Goal: Information Seeking & Learning: Learn about a topic

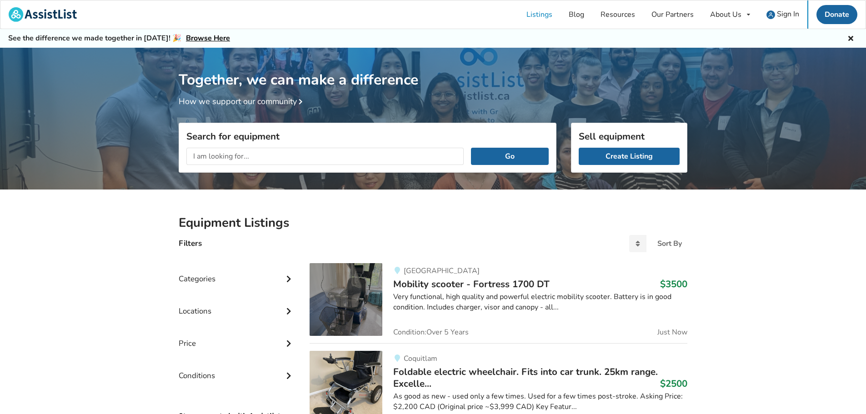
click at [305, 156] on input "text" at bounding box center [324, 156] width 277 height 17
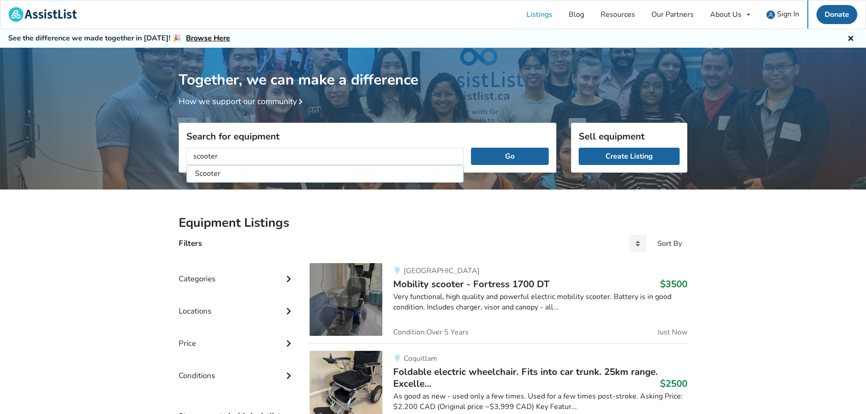
type input "scooter"
click at [471, 148] on button "Go" at bounding box center [510, 156] width 78 height 17
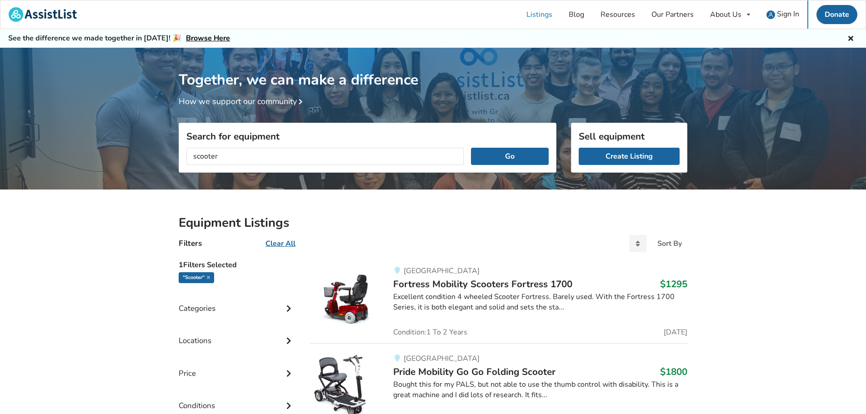
click at [288, 310] on icon at bounding box center [288, 308] width 9 height 8
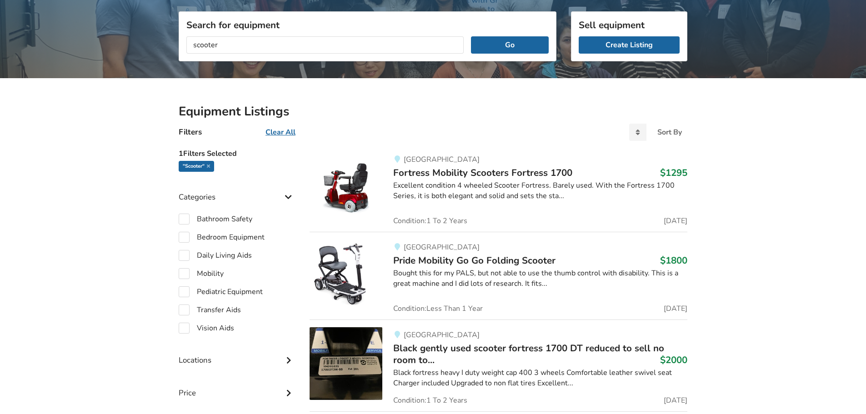
scroll to position [136, 0]
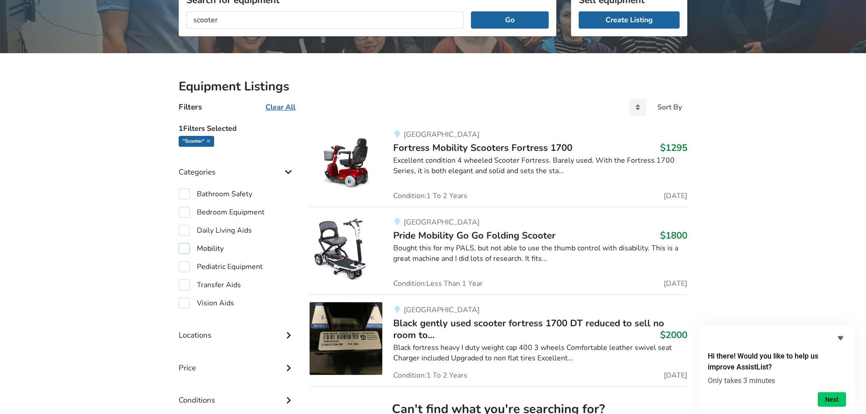
click at [182, 248] on label "Mobility" at bounding box center [201, 248] width 45 height 11
checkbox input "true"
click at [208, 141] on icon at bounding box center [208, 141] width 3 height 5
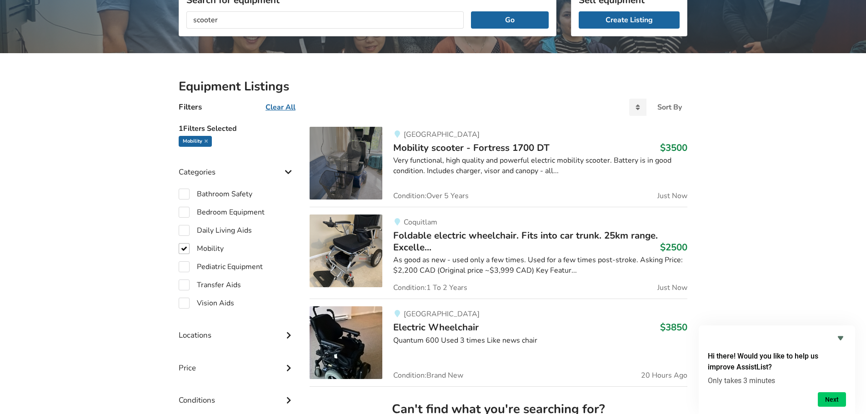
click at [421, 148] on span "Mobility scooter - Fortress 1700 DT" at bounding box center [471, 147] width 156 height 13
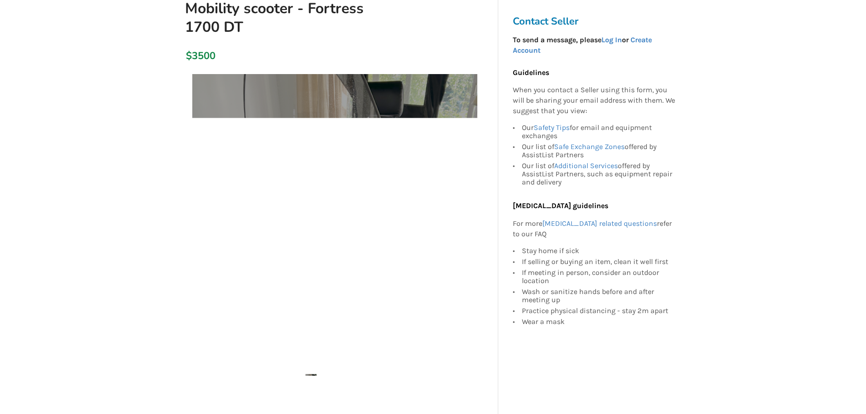
scroll to position [136, 0]
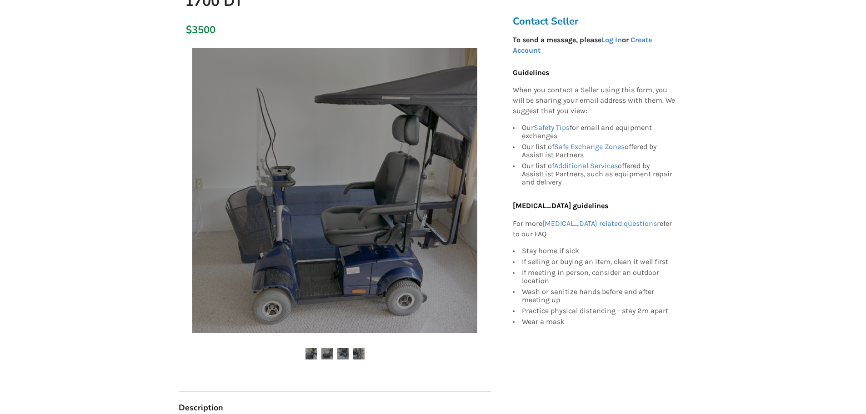
click at [330, 354] on img at bounding box center [327, 353] width 11 height 11
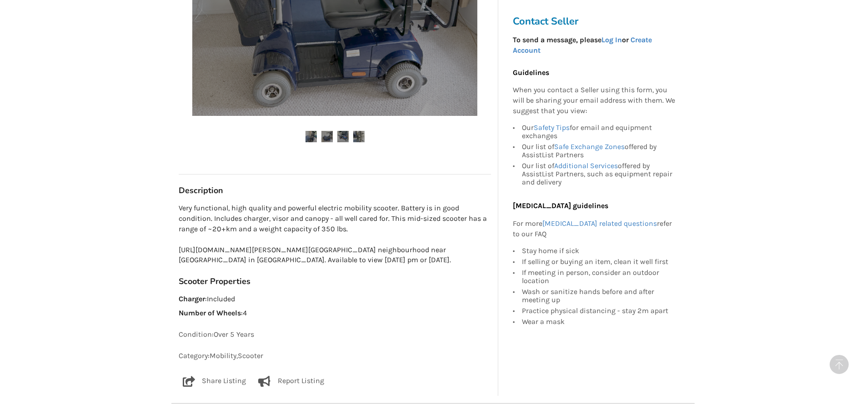
scroll to position [364, 0]
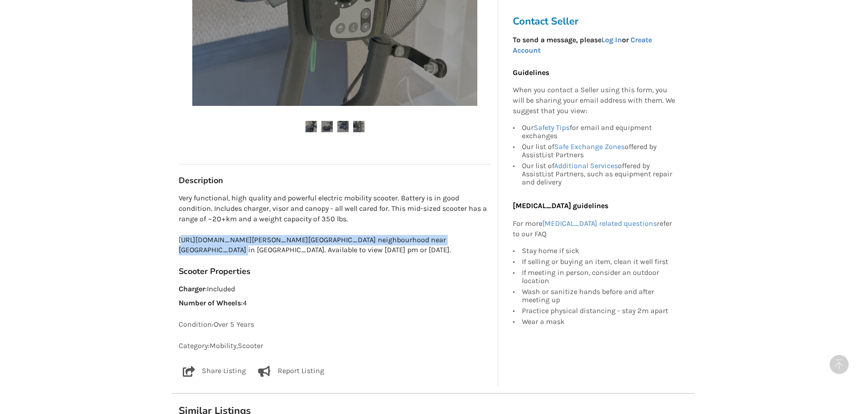
drag, startPoint x: 182, startPoint y: 239, endPoint x: 398, endPoint y: 246, distance: 215.3
click at [398, 246] on p "Very functional, high quality and powerful electric mobility scooter. Battery i…" at bounding box center [335, 224] width 312 height 62
click at [206, 242] on p "Very functional, high quality and powerful electric mobility scooter. Battery i…" at bounding box center [335, 224] width 312 height 62
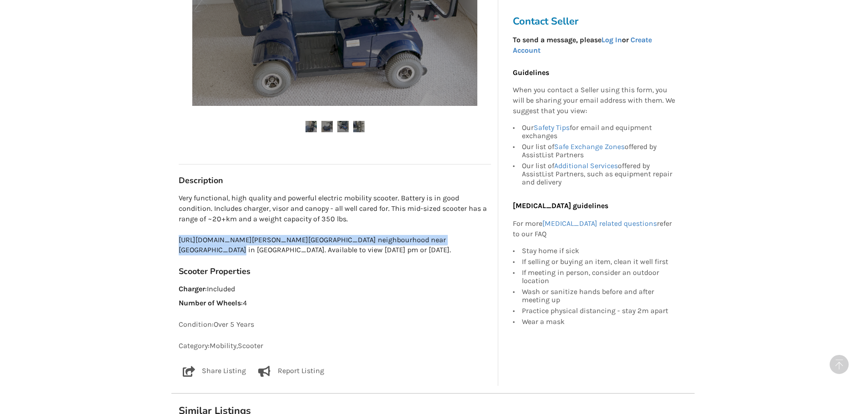
drag, startPoint x: 180, startPoint y: 238, endPoint x: 475, endPoint y: 241, distance: 295.2
click at [475, 241] on p "Very functional, high quality and powerful electric mobility scooter. Battery i…" at bounding box center [335, 224] width 312 height 62
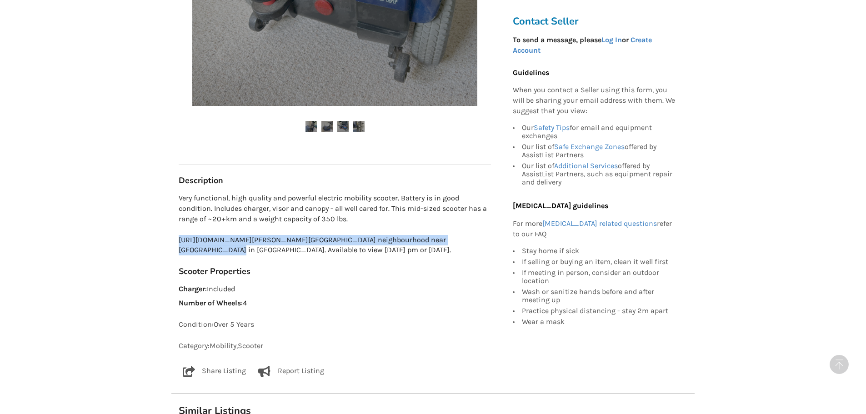
copy p "[URL][DOMAIN_NAME]"
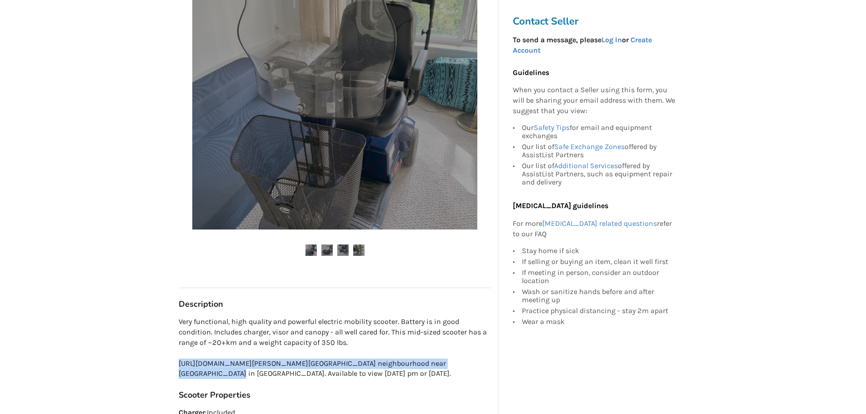
scroll to position [218, 0]
